Goal: Task Accomplishment & Management: Complete application form

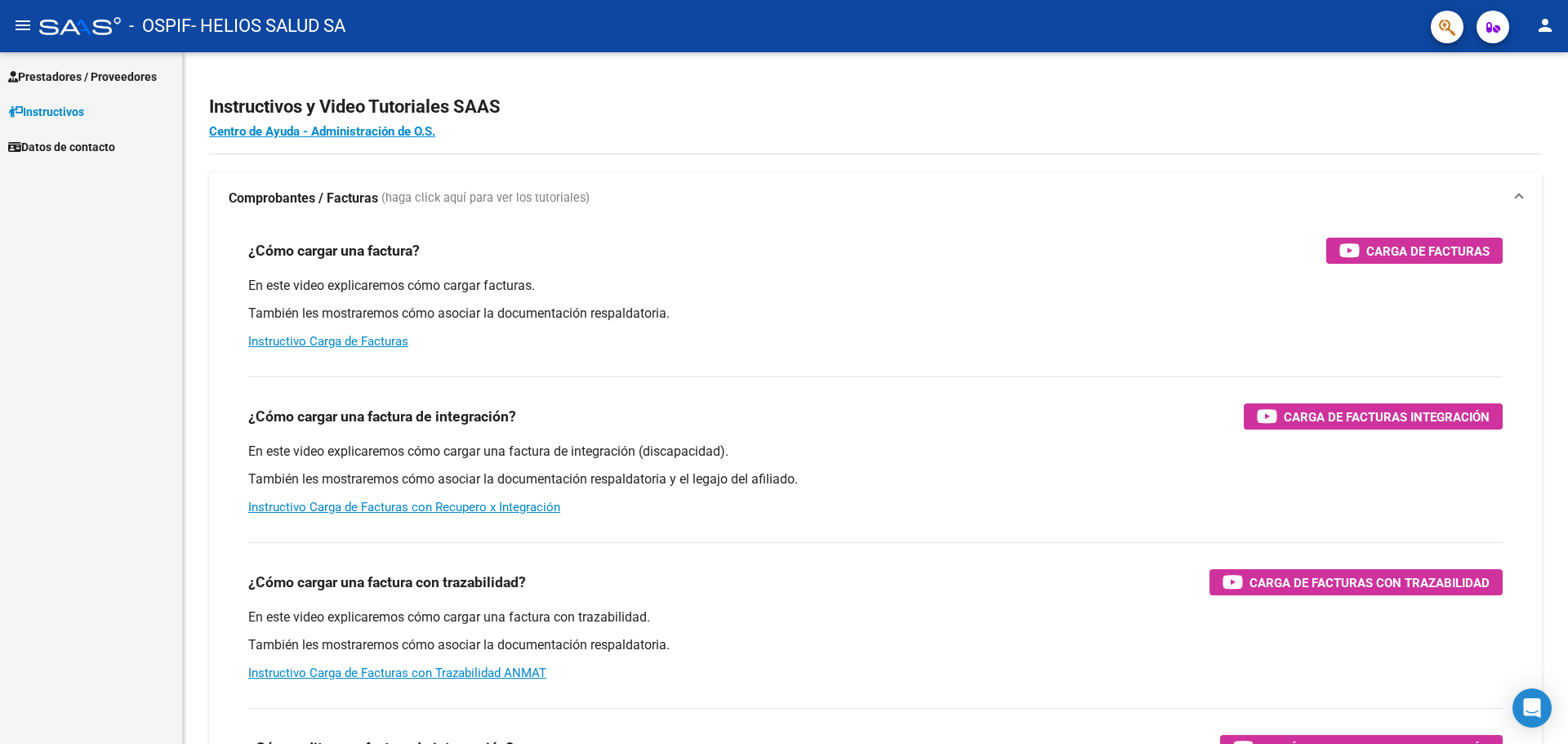
click at [76, 76] on span "Prestadores / Proveedores" at bounding box center [82, 76] width 149 height 18
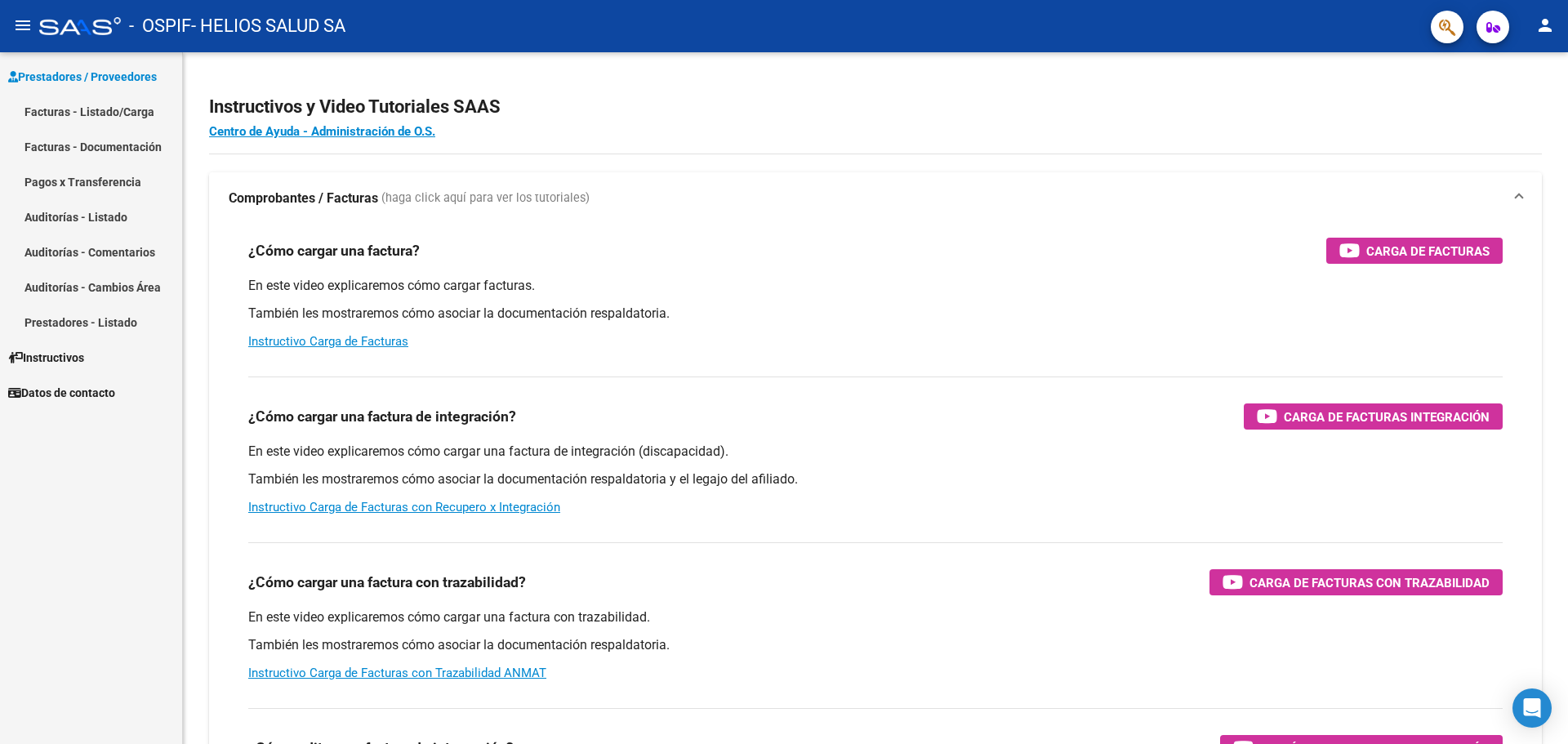
click at [119, 112] on link "Facturas - Listado/Carga" at bounding box center [91, 111] width 182 height 35
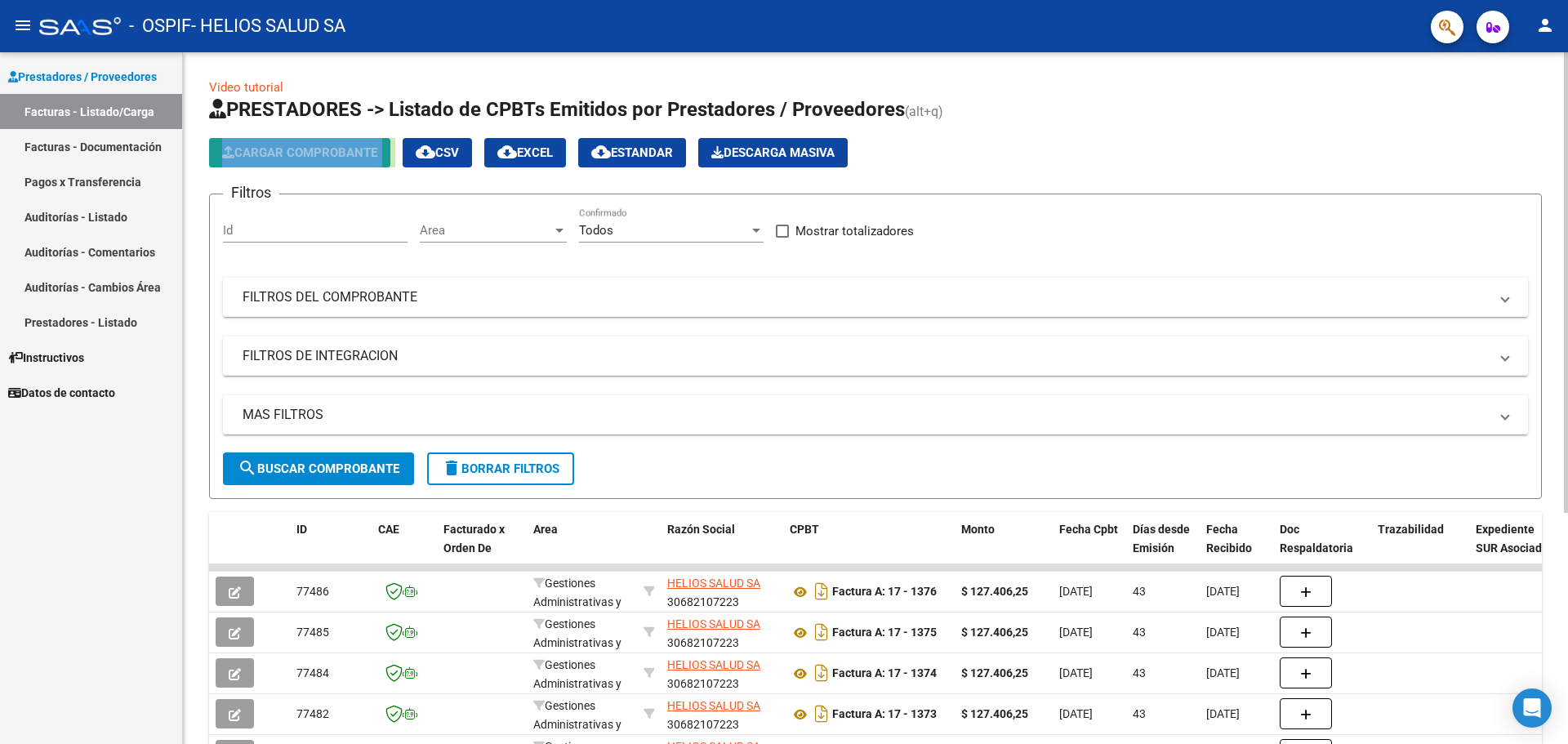
click at [386, 154] on button "Cargar Comprobante" at bounding box center [299, 153] width 181 height 29
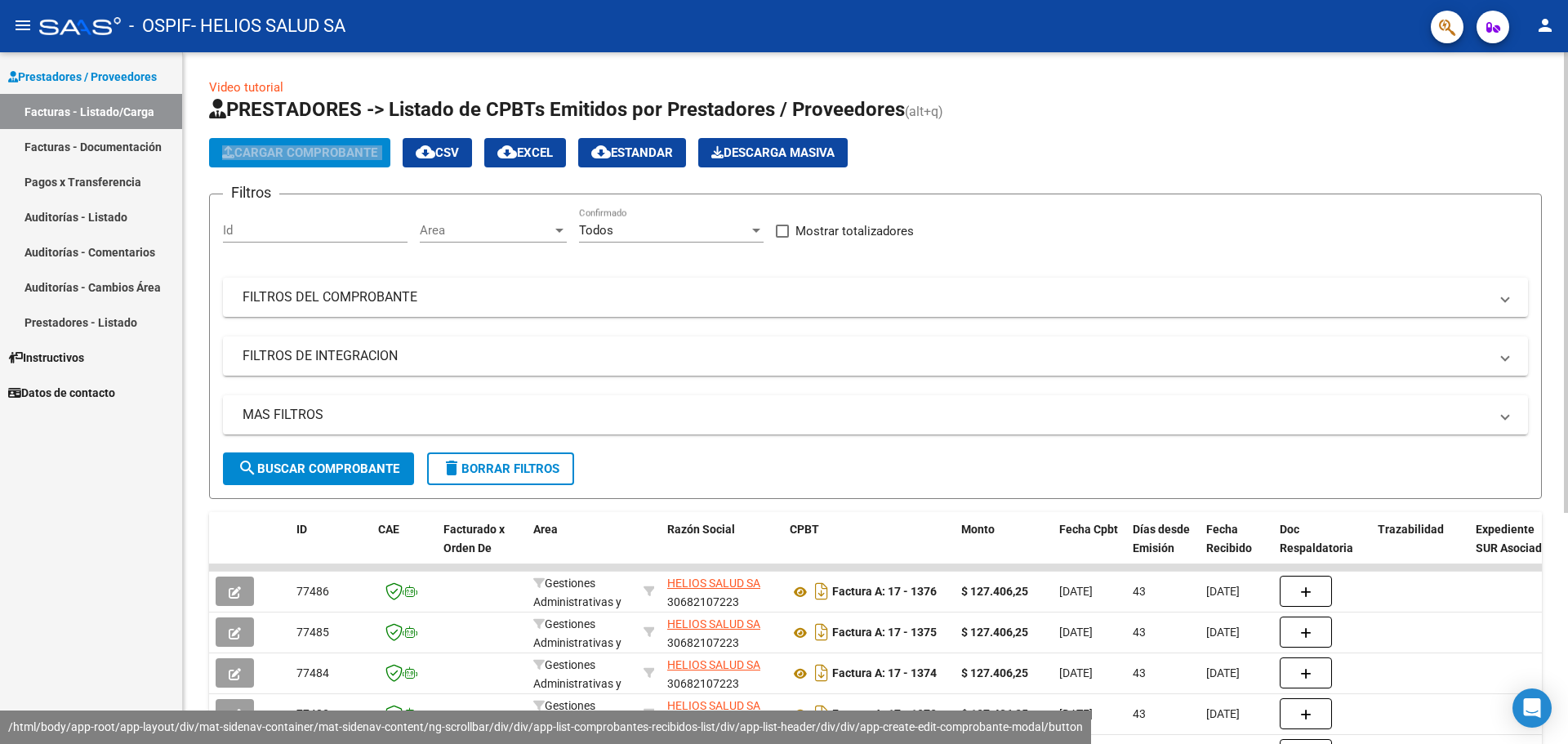
click at [355, 155] on span "Cargar Comprobante" at bounding box center [300, 152] width 155 height 15
click at [391, 160] on button "Cargar Comprobante" at bounding box center [299, 153] width 181 height 29
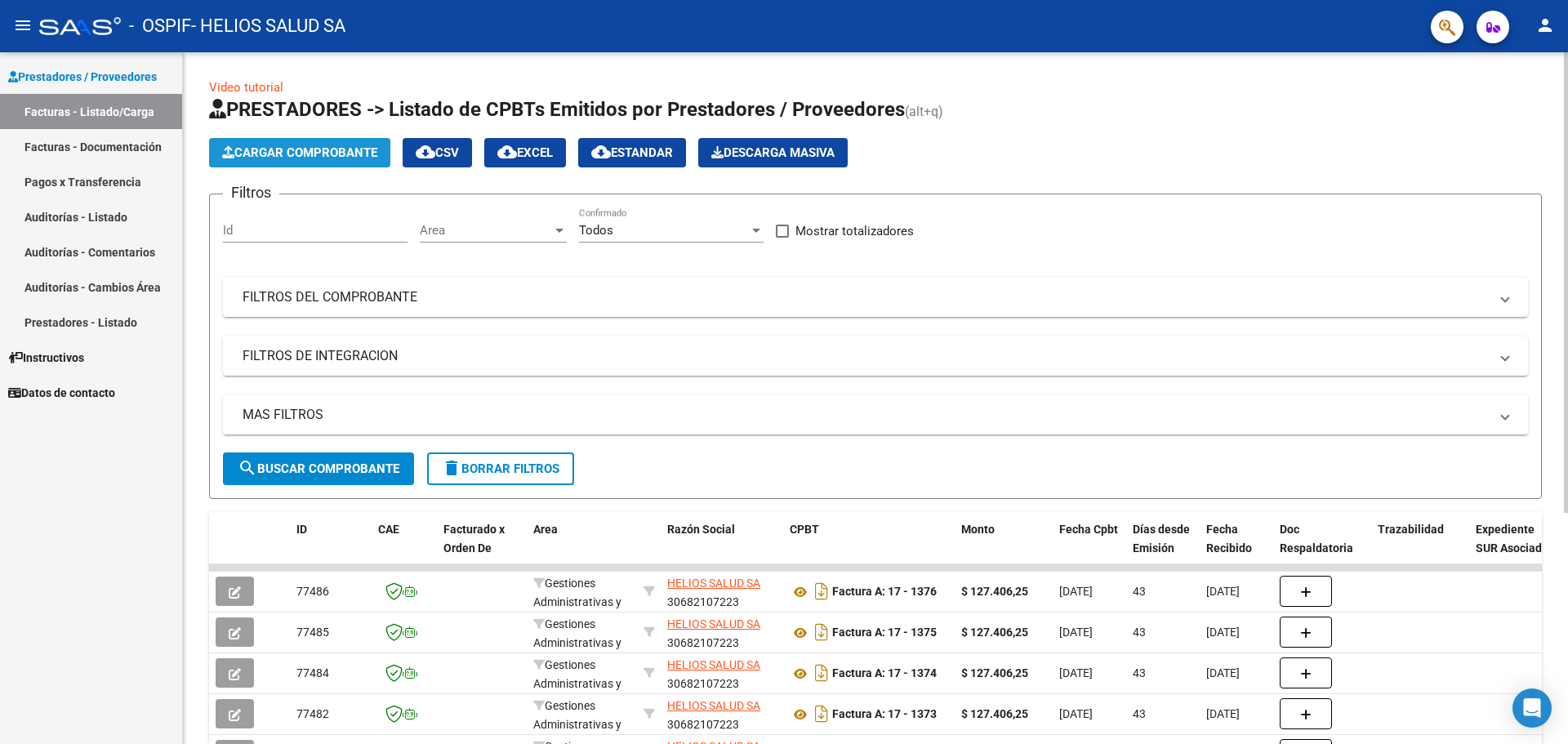
click at [378, 143] on button "Cargar Comprobante" at bounding box center [299, 153] width 181 height 29
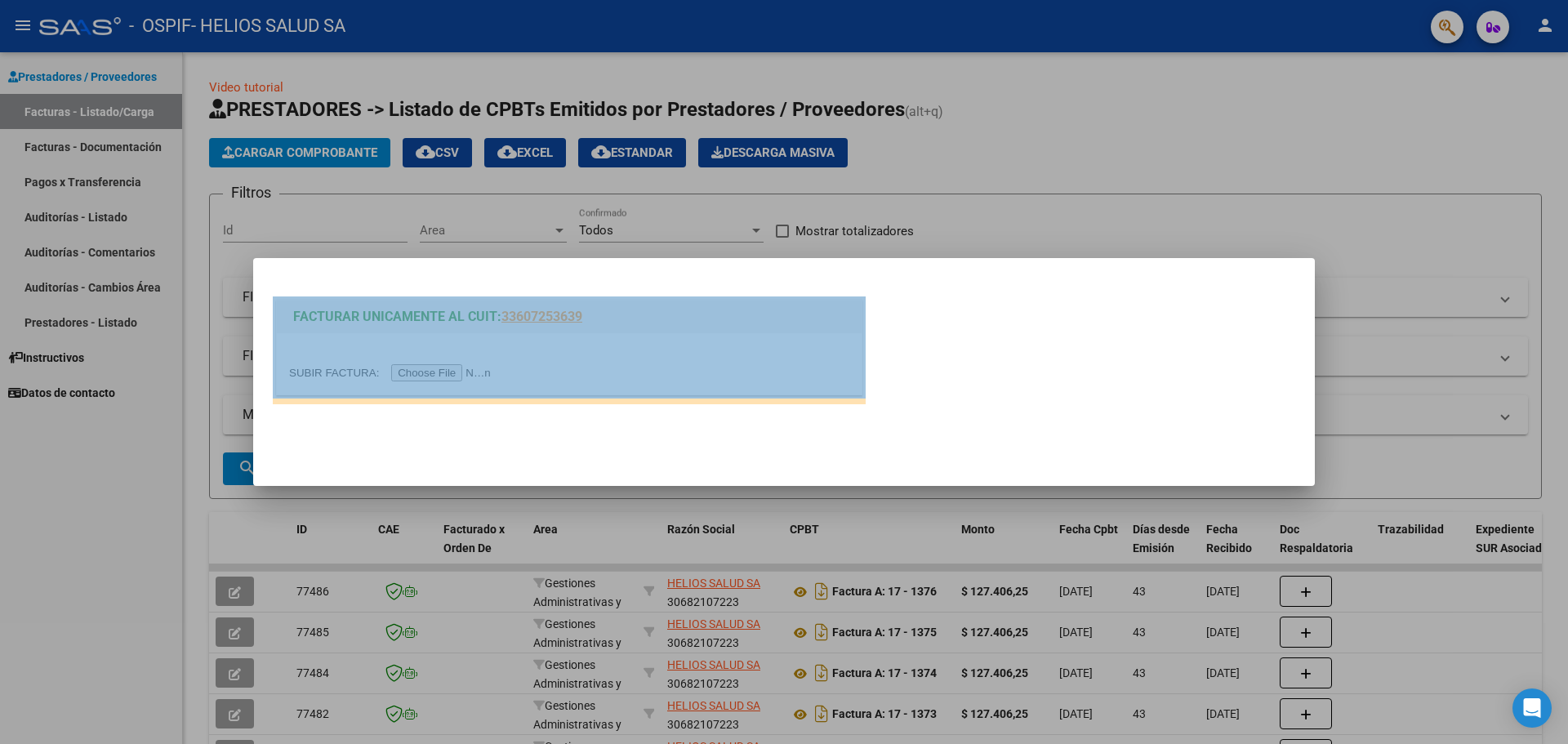
click at [426, 396] on div "FACTURAR UNICAMENTE AL CUIT: 33607253639" at bounding box center [569, 347] width 593 height 102
click at [425, 395] on div "FACTURAR UNICAMENTE AL CUIT: 33607253639" at bounding box center [569, 347] width 593 height 102
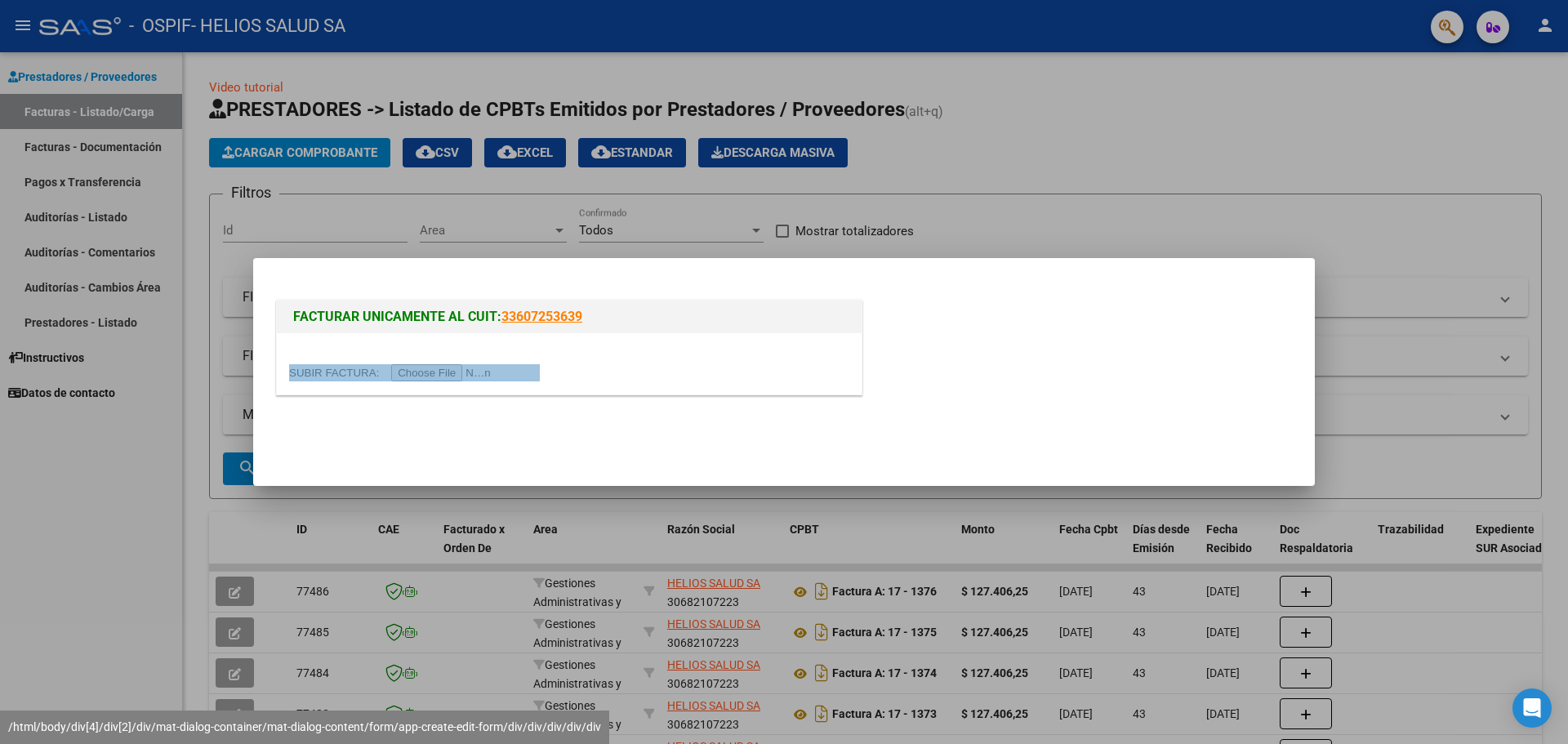
click at [429, 376] on input "file" at bounding box center [392, 372] width 207 height 17
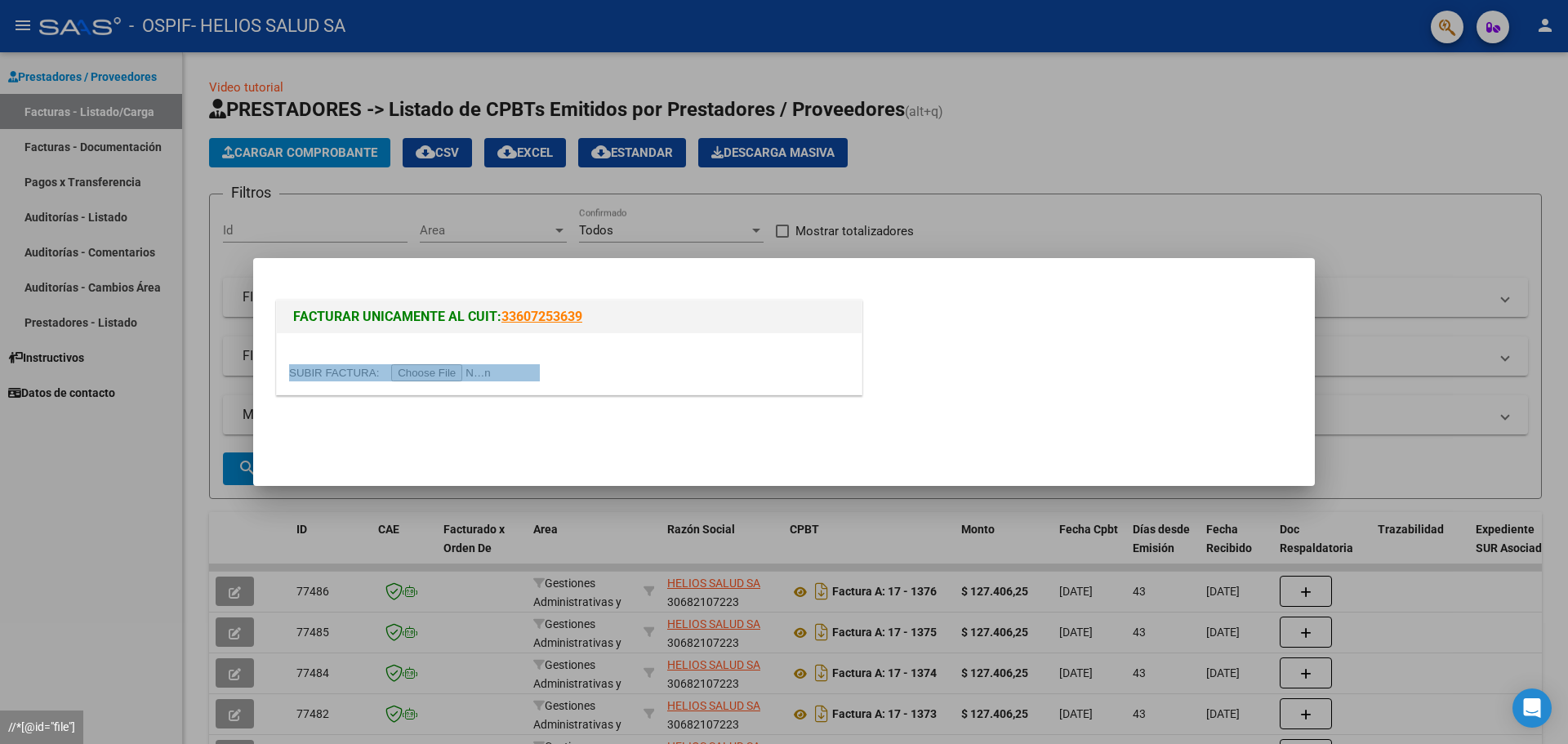
click at [462, 372] on input "file" at bounding box center [392, 372] width 207 height 17
